Goal: Use online tool/utility: Utilize a website feature to perform a specific function

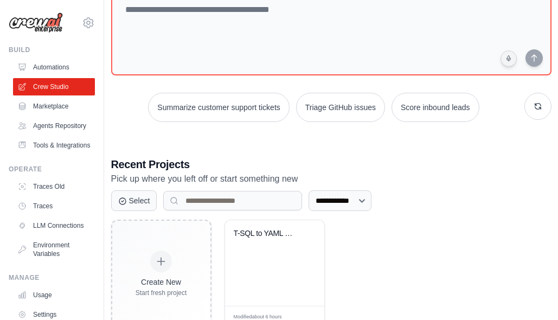
click at [444, 157] on h3 "Recent Projects" at bounding box center [331, 164] width 440 height 15
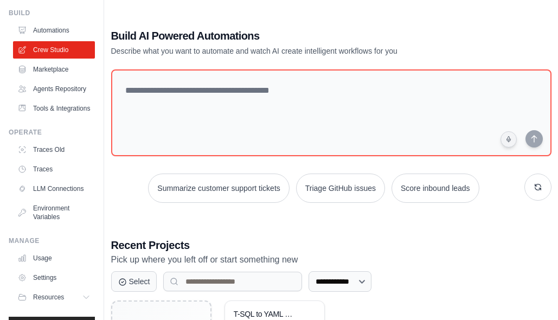
scroll to position [38, 0]
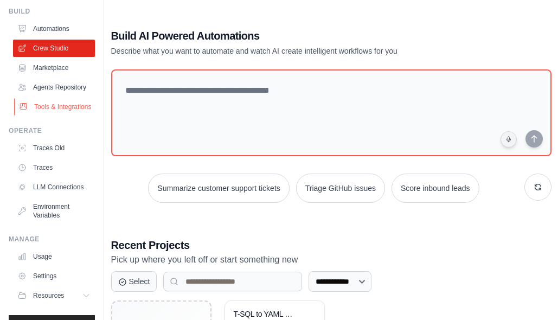
click at [61, 115] on link "Tools & Integrations" at bounding box center [55, 106] width 82 height 17
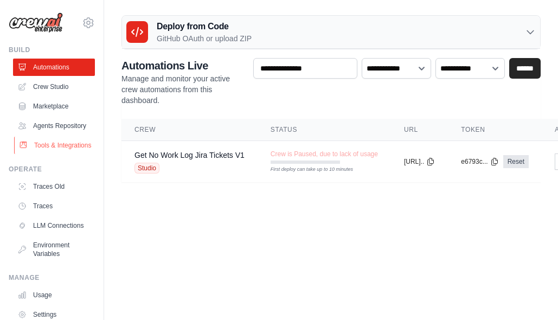
click at [55, 154] on link "Tools & Integrations" at bounding box center [55, 145] width 82 height 17
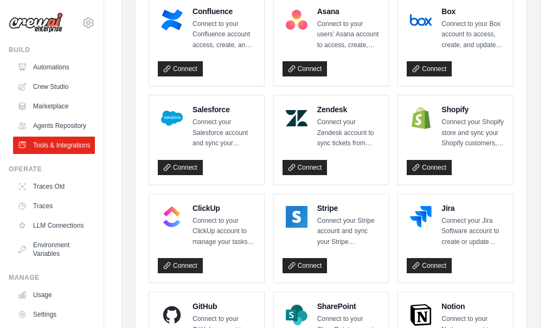
scroll to position [461, 0]
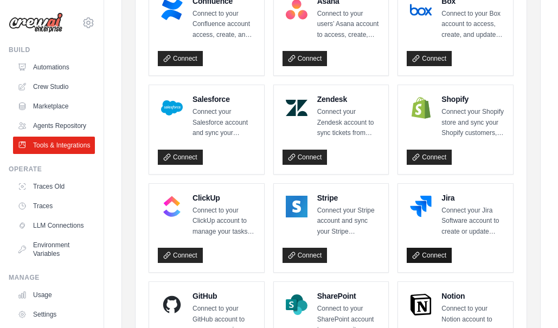
click at [434, 253] on link "Connect" at bounding box center [428, 255] width 45 height 15
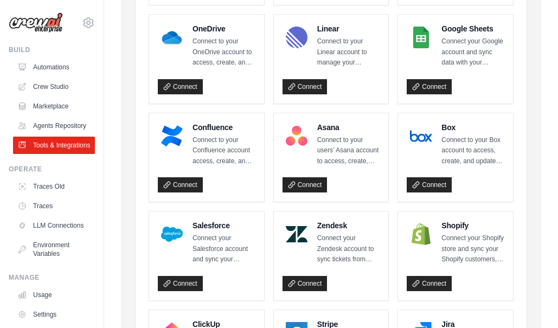
scroll to position [0, 0]
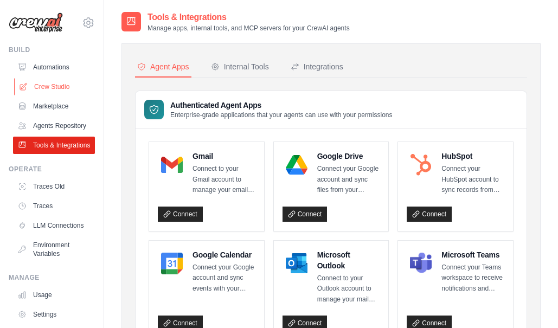
click at [48, 86] on link "Crew Studio" at bounding box center [55, 86] width 82 height 17
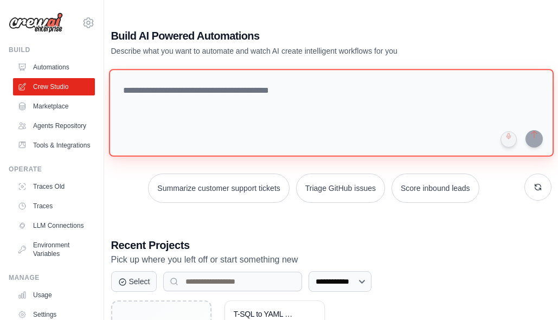
click at [192, 93] on textarea at bounding box center [330, 113] width 444 height 88
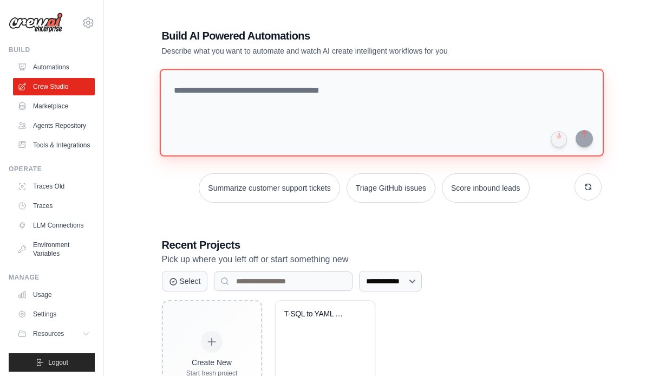
click at [341, 87] on textarea at bounding box center [381, 113] width 444 height 88
paste textarea "**********"
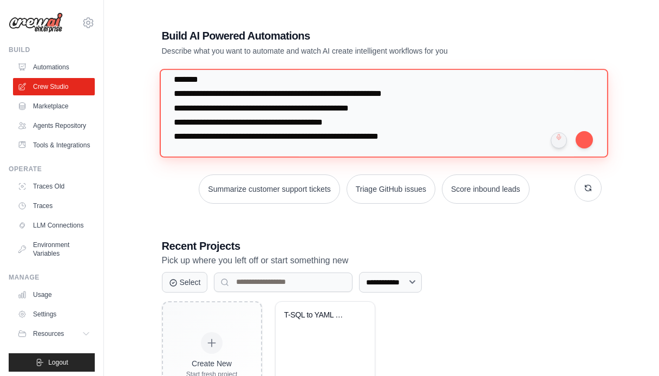
scroll to position [540, 0]
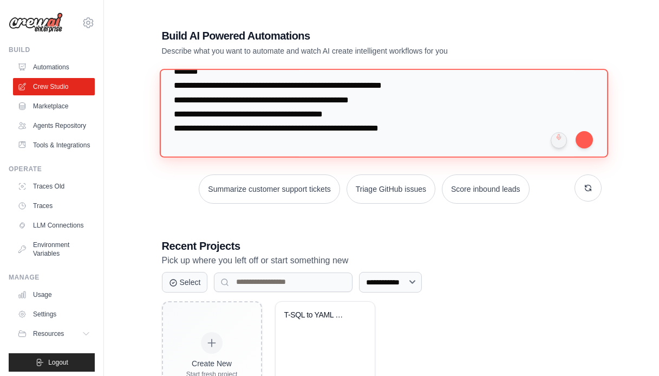
click at [386, 100] on textarea at bounding box center [383, 113] width 449 height 88
click at [361, 113] on textarea at bounding box center [383, 113] width 449 height 88
click at [439, 129] on textarea at bounding box center [383, 113] width 449 height 88
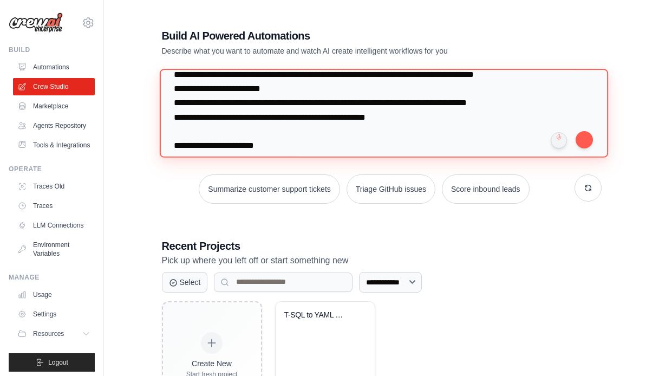
scroll to position [555, 0]
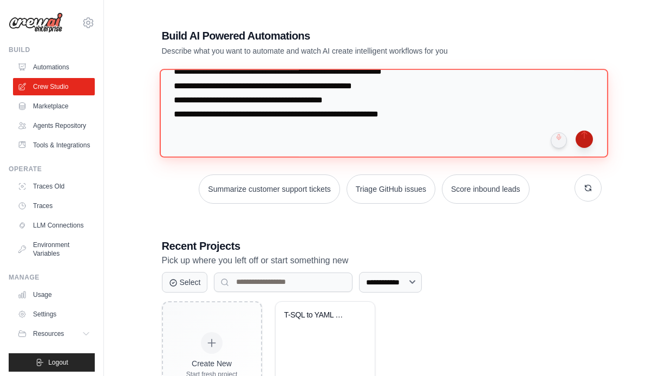
type textarea "**********"
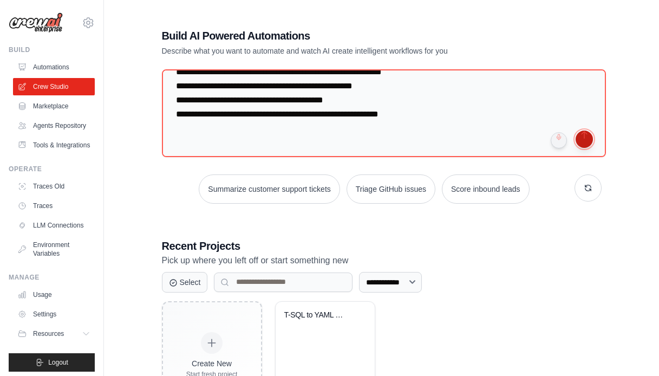
click at [557, 139] on button "submit" at bounding box center [584, 139] width 17 height 17
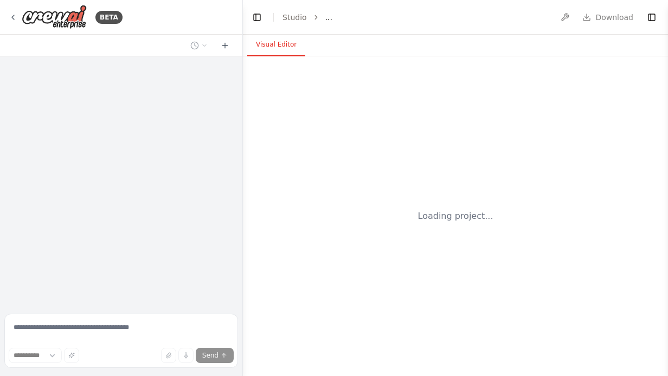
select select "****"
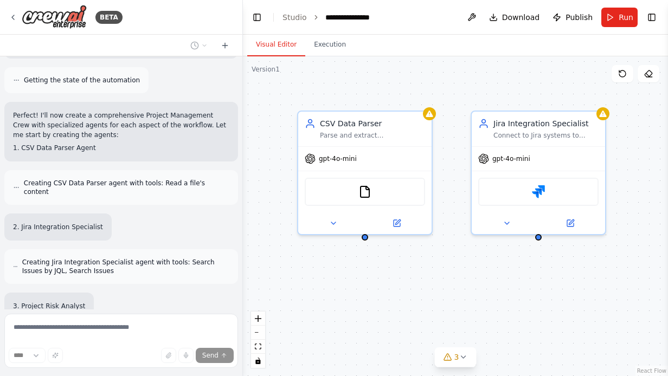
scroll to position [942, 0]
